Goal: Task Accomplishment & Management: Use online tool/utility

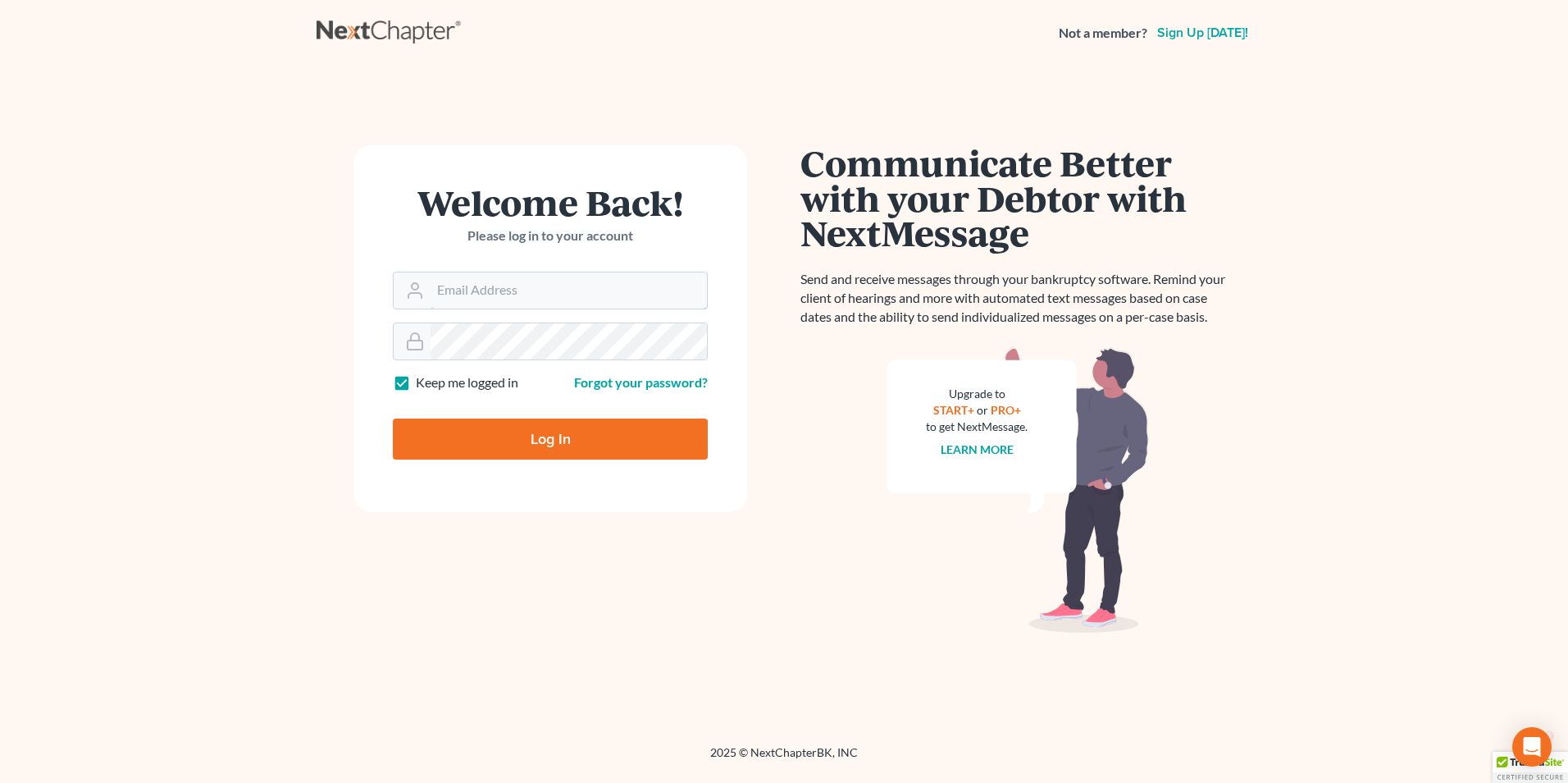
type input "[PERSON_NAME][EMAIL_ADDRESS][PERSON_NAME][DOMAIN_NAME]"
click at [614, 438] on input "Log In" at bounding box center [550, 438] width 315 height 41
type input "Thinking..."
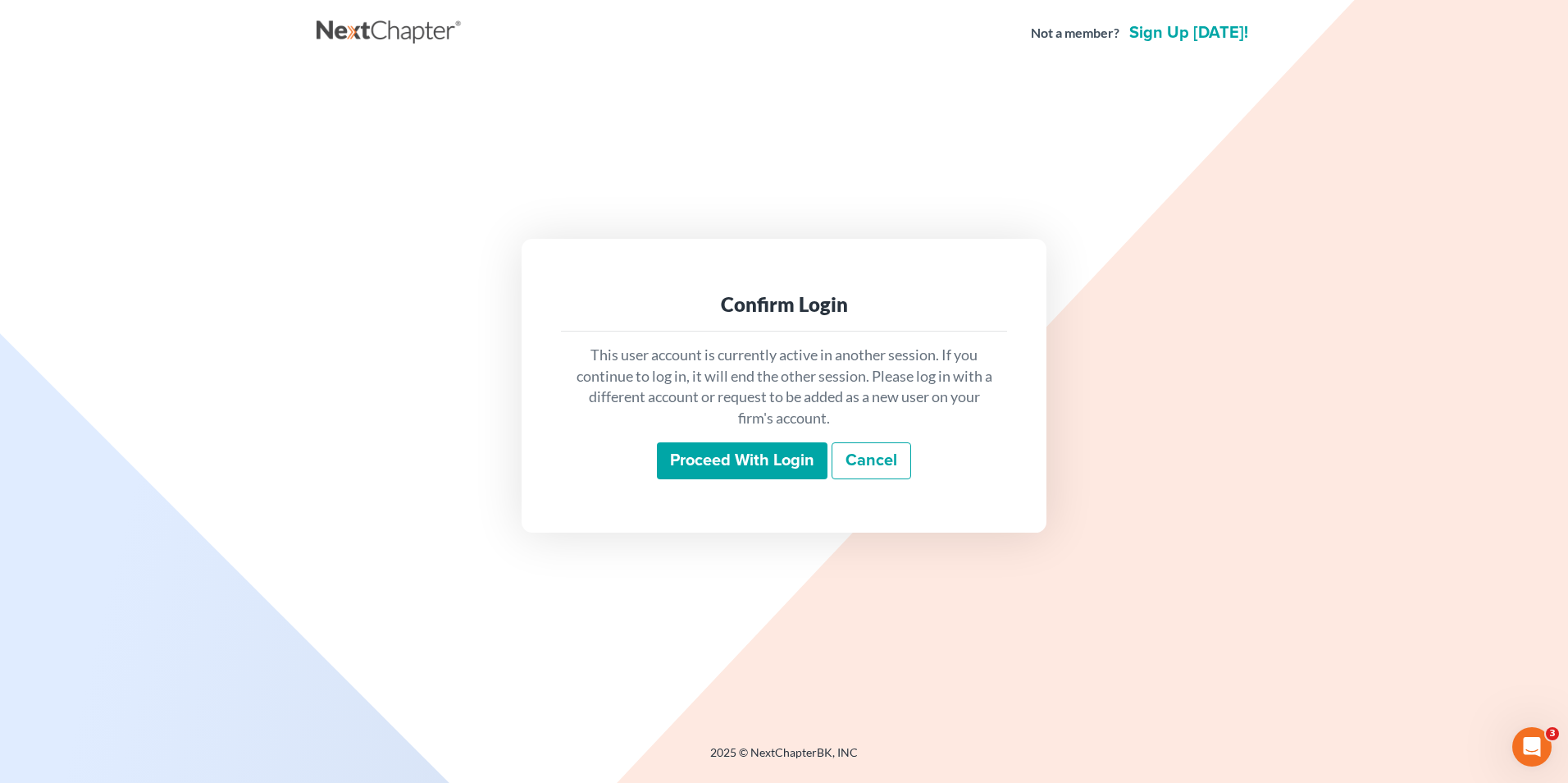
click at [747, 463] on input "Proceed with login" at bounding box center [741, 461] width 170 height 38
